Goal: Obtain resource: Download file/media

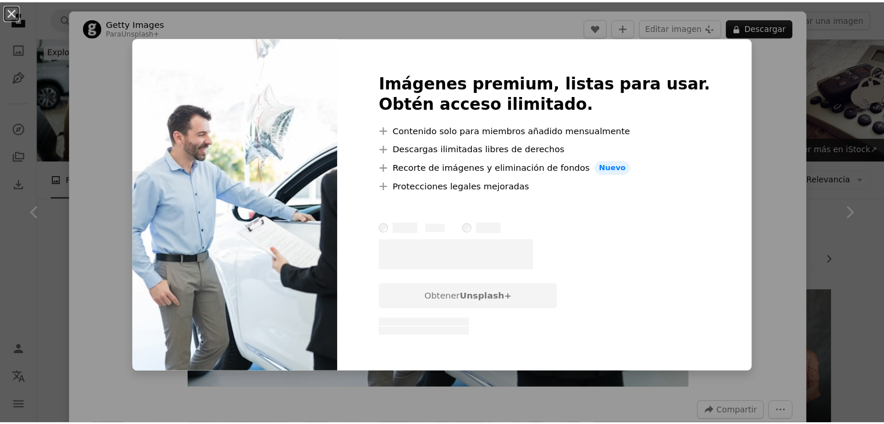
scroll to position [988, 0]
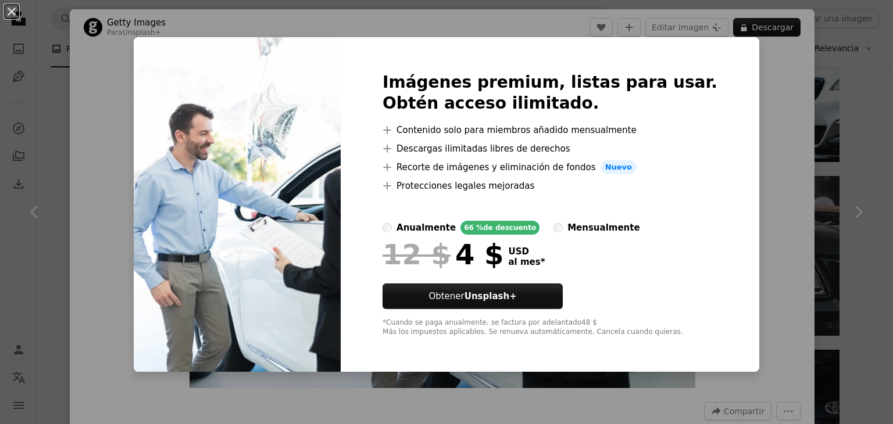
click at [858, 140] on div "An X shape Imágenes premium, listas para usar. Obtén acceso ilimitado. A plus s…" at bounding box center [446, 212] width 893 height 424
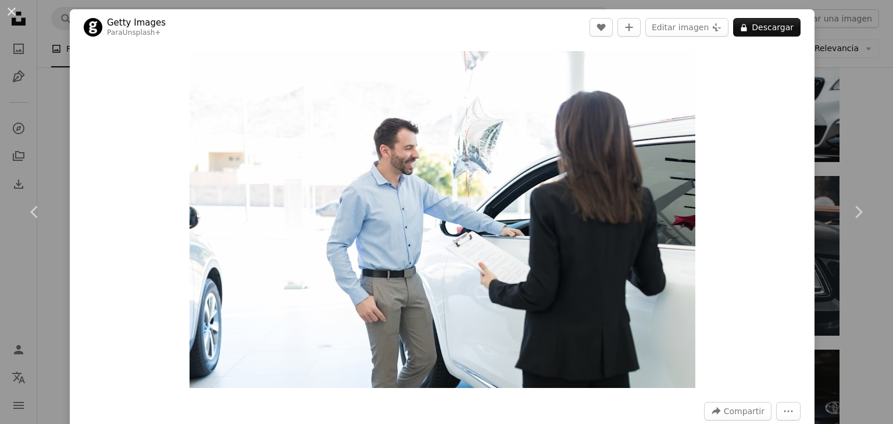
click at [844, 70] on div "An X shape Chevron left Chevron right Getty Images Para Unsplash+ A heart A plu…" at bounding box center [446, 212] width 893 height 424
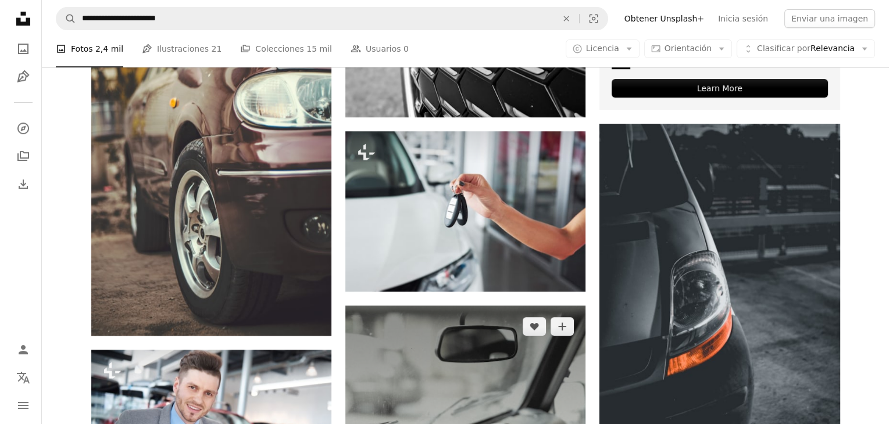
scroll to position [407, 0]
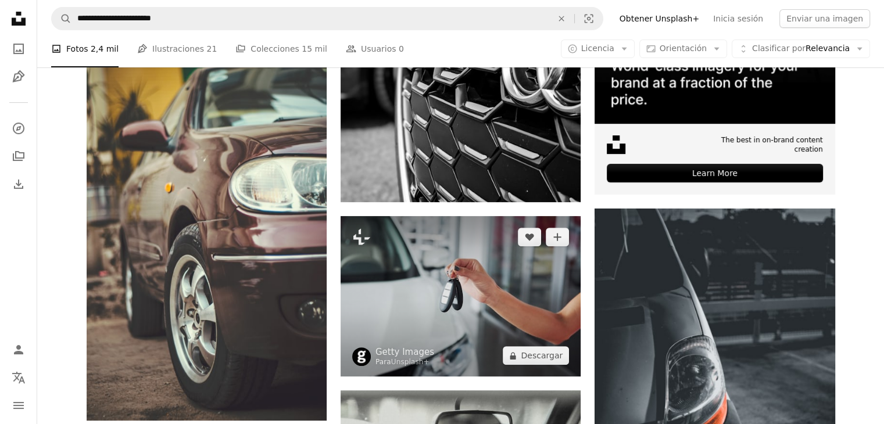
click at [461, 270] on img at bounding box center [461, 296] width 240 height 160
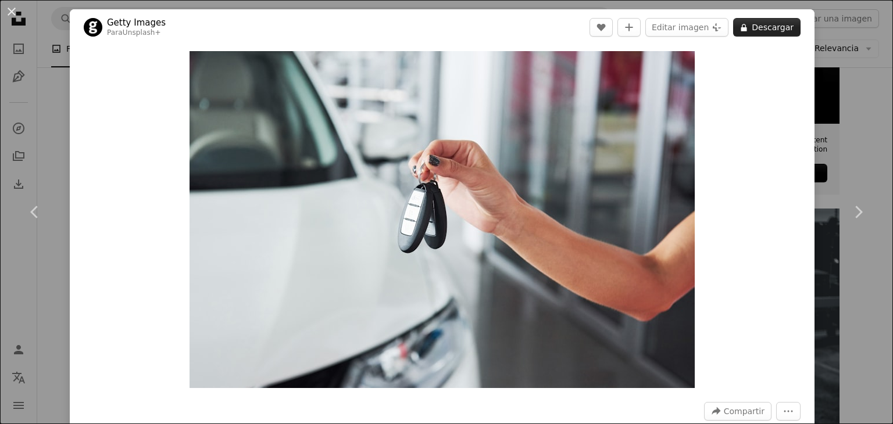
click at [758, 31] on button "A lock Descargar" at bounding box center [766, 27] width 67 height 19
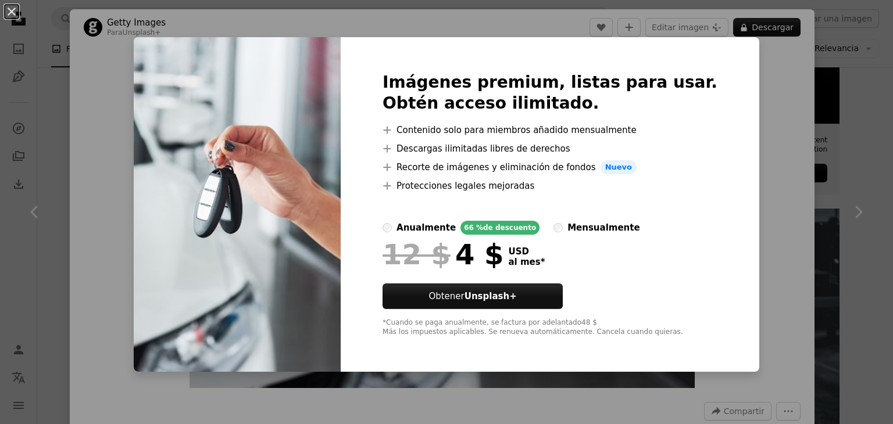
click at [823, 84] on div "An X shape Imágenes premium, listas para usar. Obtén acceso ilimitado. A plus s…" at bounding box center [446, 212] width 893 height 424
